Goal: Task Accomplishment & Management: Use online tool/utility

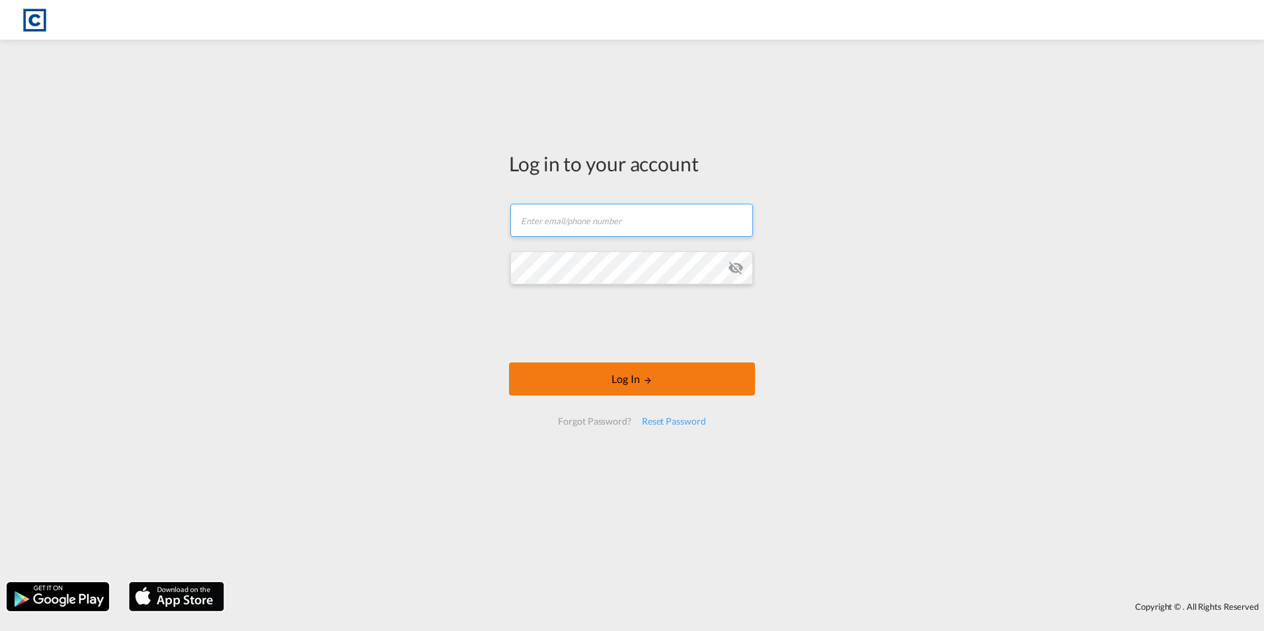
type input "[PERSON_NAME][EMAIL_ADDRESS][PERSON_NAME][DOMAIN_NAME]"
click at [613, 382] on button "Log In" at bounding box center [632, 378] width 246 height 33
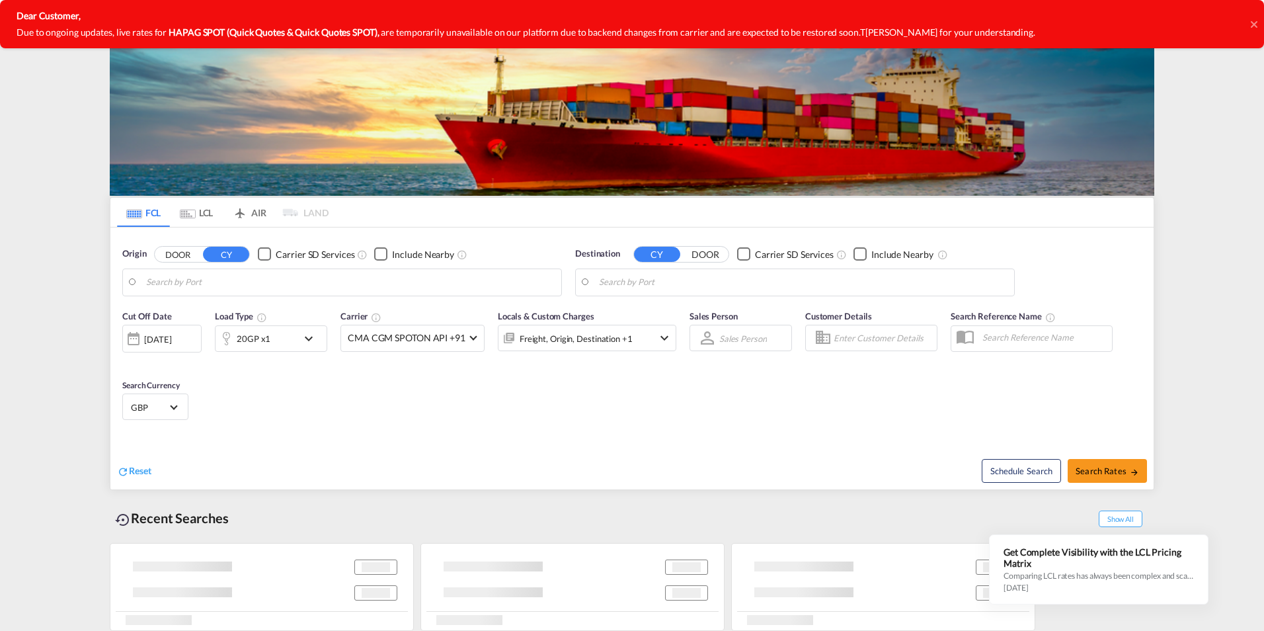
type input "GB-LL13, [GEOGRAPHIC_DATA]"
type input "Laem Chabang, THLCH"
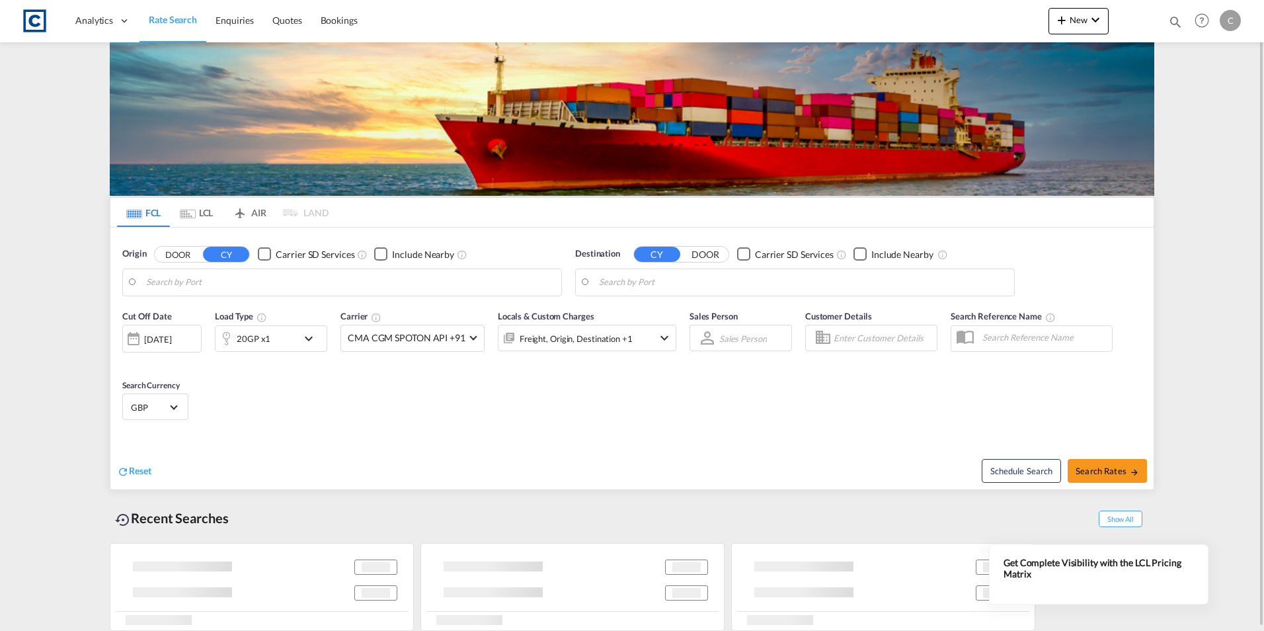
type input "GB-LL13, [GEOGRAPHIC_DATA]"
type input "Laem Chabang, THLCH"
